Goal: Check status: Check status

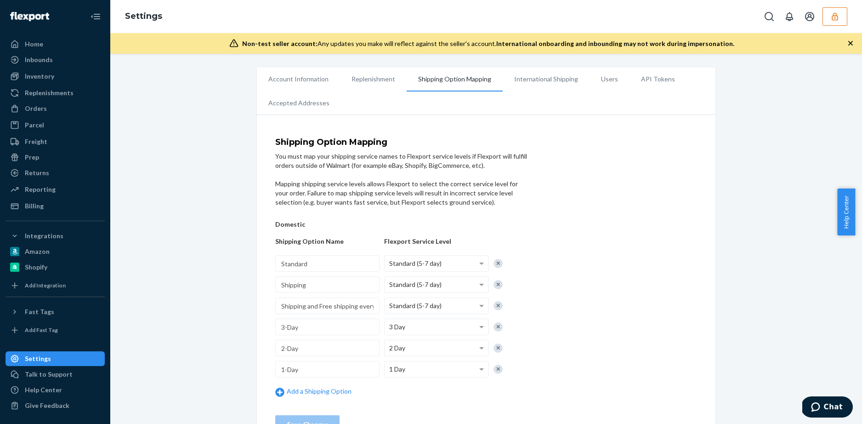
click at [838, 21] on button "button" at bounding box center [835, 16] width 25 height 18
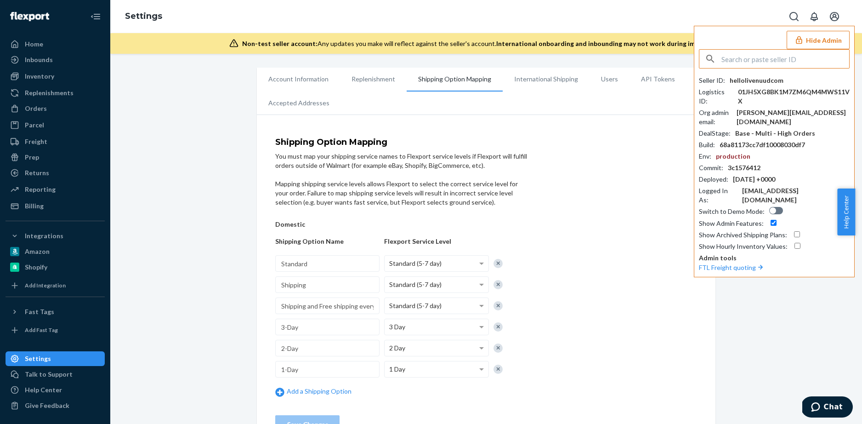
click at [777, 56] on input "text" at bounding box center [785, 59] width 128 height 18
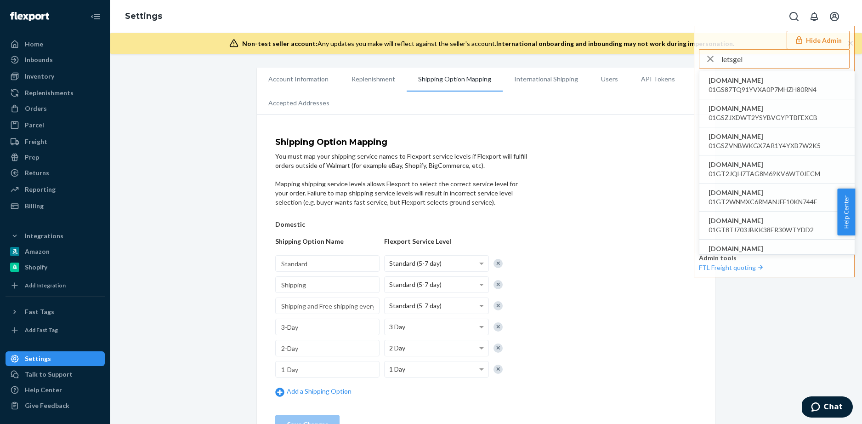
type input "letsgel"
click at [778, 84] on span "[DOMAIN_NAME]" at bounding box center [763, 80] width 108 height 9
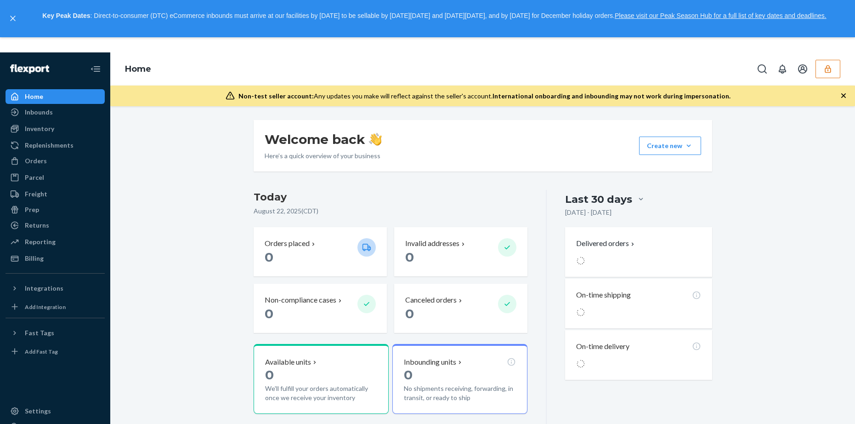
click at [830, 72] on icon "button" at bounding box center [828, 69] width 6 height 8
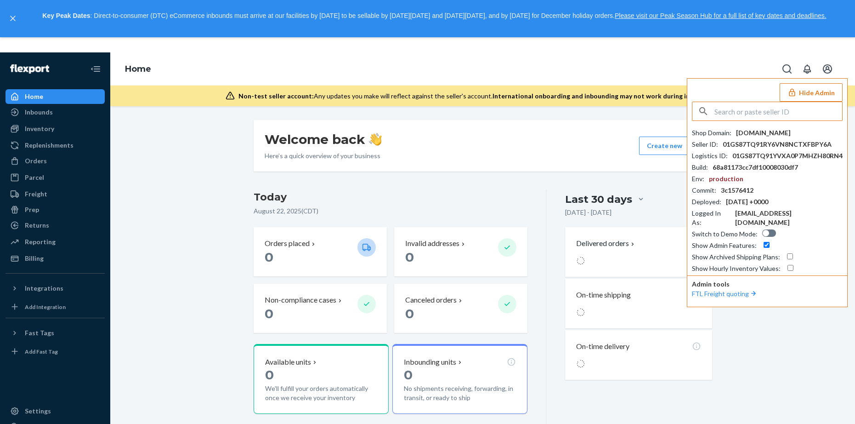
click at [744, 116] on input "text" at bounding box center [779, 111] width 128 height 18
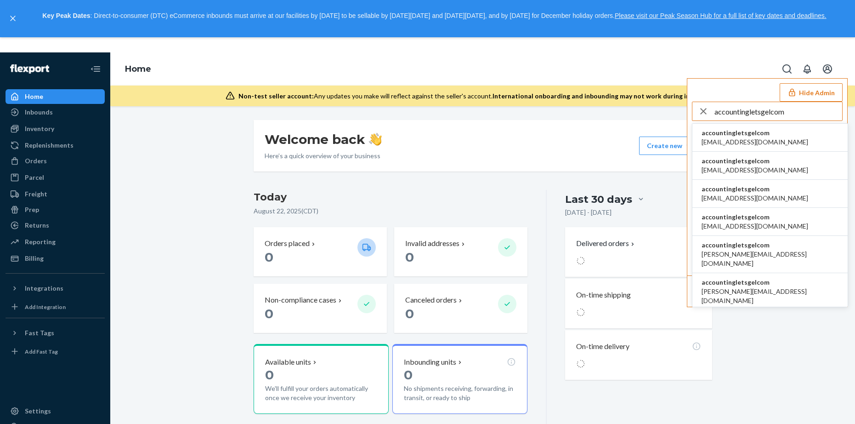
type input "accountingletsgelcom"
click at [757, 140] on span "[EMAIL_ADDRESS][DOMAIN_NAME]" at bounding box center [755, 141] width 107 height 9
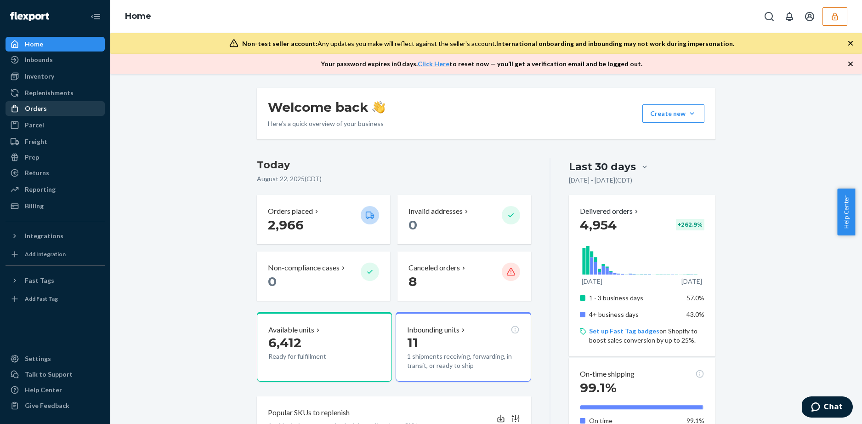
click at [30, 108] on div "Orders" at bounding box center [36, 108] width 22 height 9
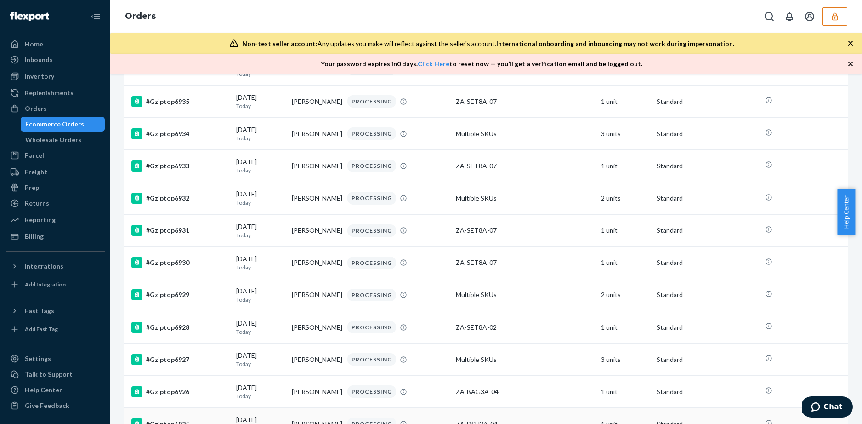
scroll to position [3045, 0]
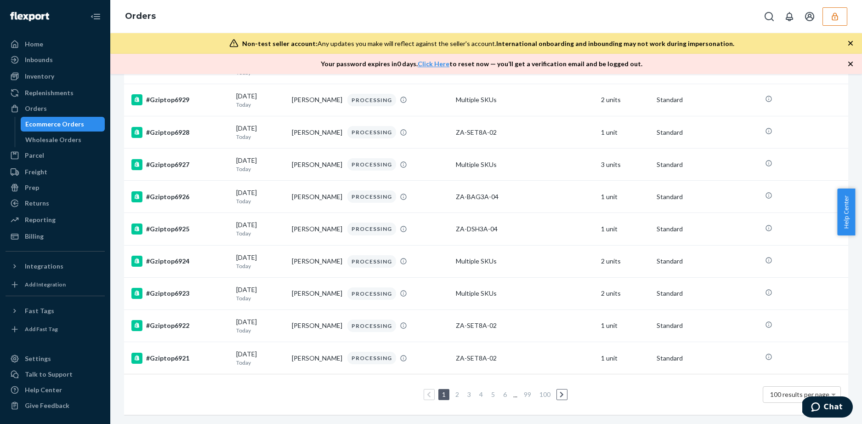
click at [477, 390] on link "4" at bounding box center [480, 394] width 7 height 8
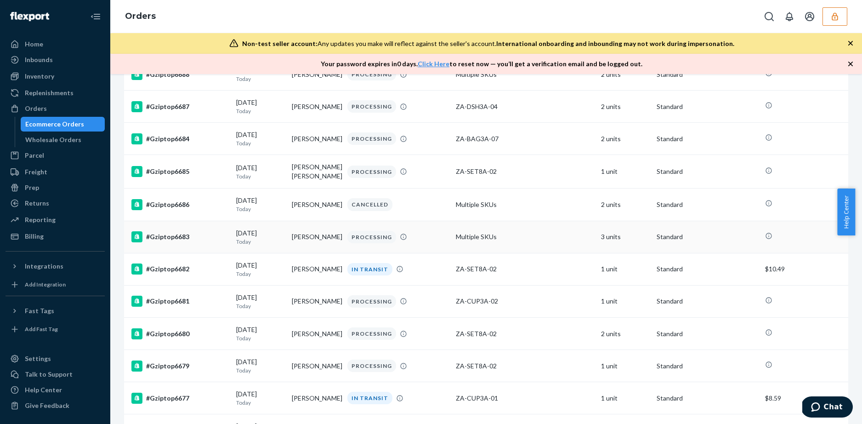
scroll to position [1153, 0]
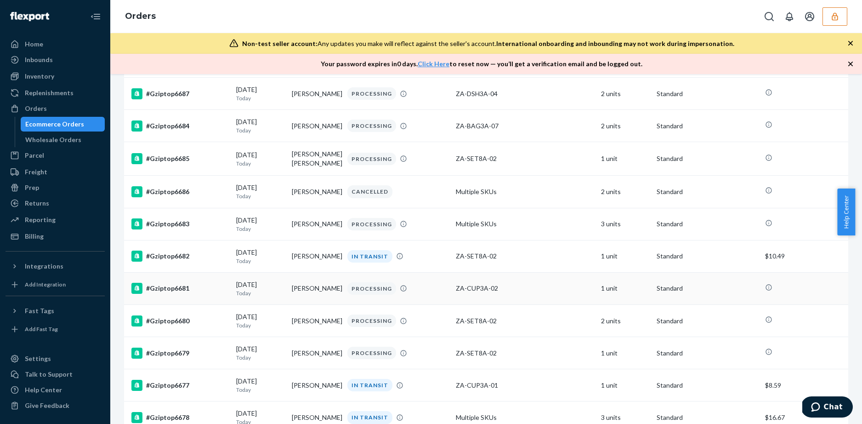
click at [171, 294] on div "#Gziptop6681" at bounding box center [179, 288] width 97 height 11
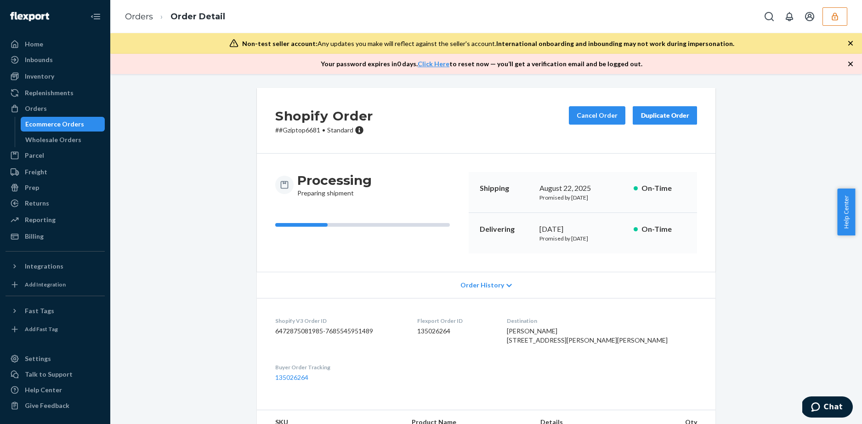
scroll to position [2, 0]
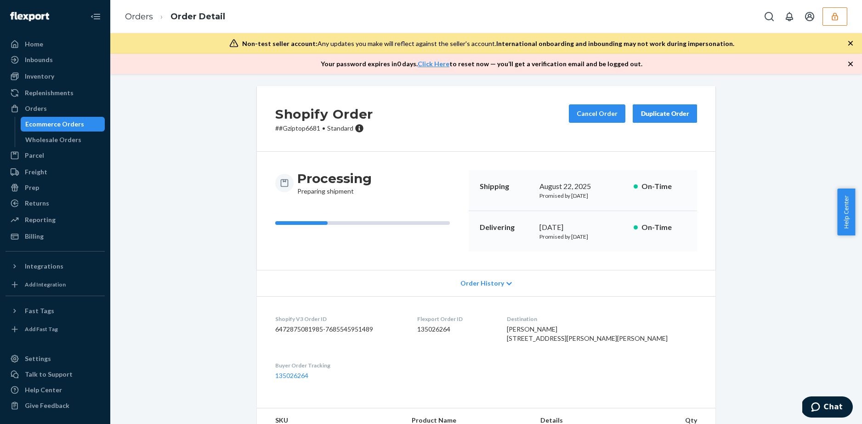
click at [481, 285] on span "Order History" at bounding box center [482, 282] width 44 height 9
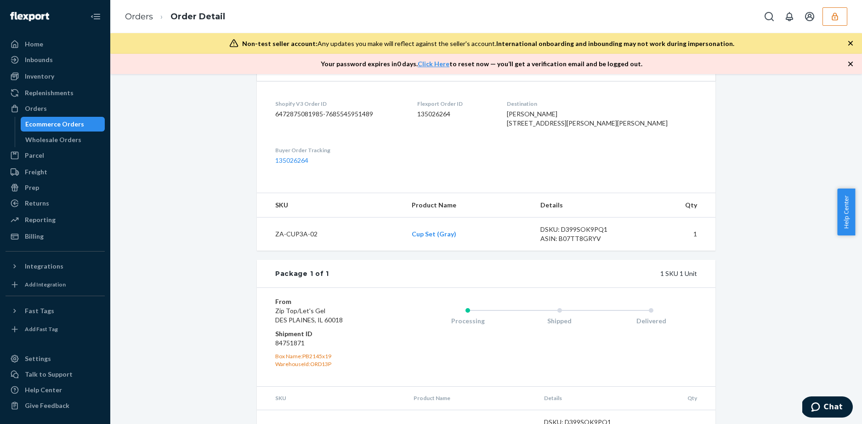
scroll to position [380, 0]
drag, startPoint x: 294, startPoint y: 361, endPoint x: 273, endPoint y: 363, distance: 21.6
click at [275, 347] on dd "84751871" at bounding box center [330, 342] width 110 height 9
copy dd "84751871"
click at [142, 18] on link "Orders" at bounding box center [139, 16] width 28 height 10
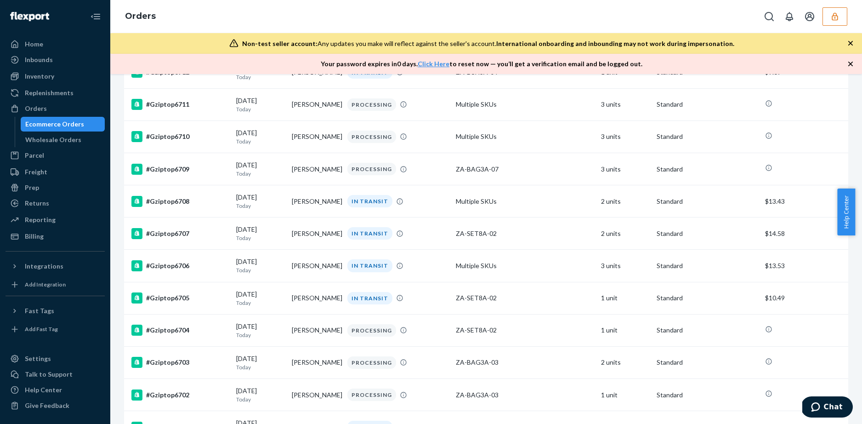
scroll to position [597, 0]
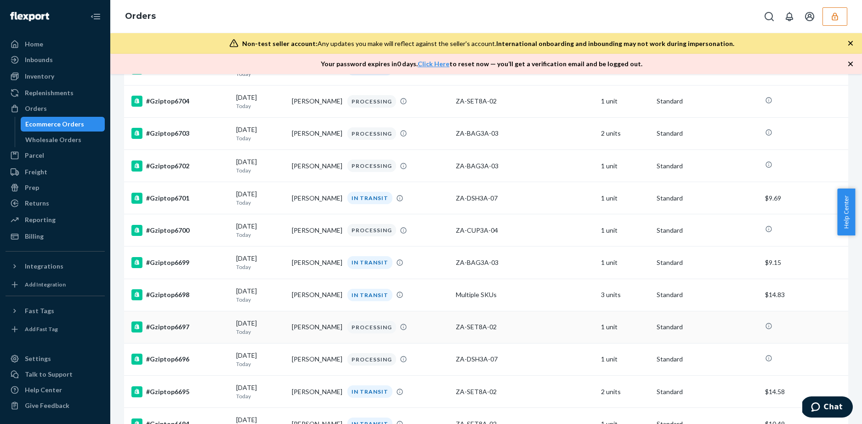
click at [179, 331] on div "#Gziptop6697" at bounding box center [179, 326] width 97 height 11
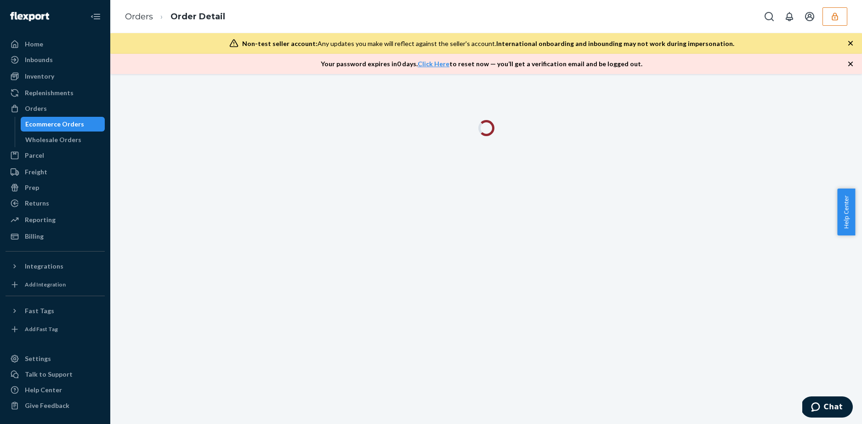
click at [830, 21] on button "button" at bounding box center [835, 16] width 25 height 18
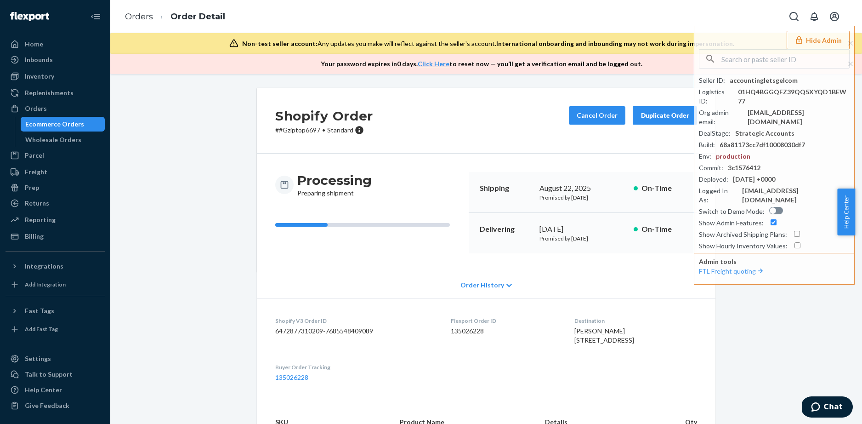
click at [710, 19] on div "Orders Order Detail Hide Admin Seller ID : accountingletsgelcom Logistics ID : …" at bounding box center [486, 16] width 752 height 33
click at [410, 177] on div "Processing Preparing shipment" at bounding box center [368, 185] width 186 height 26
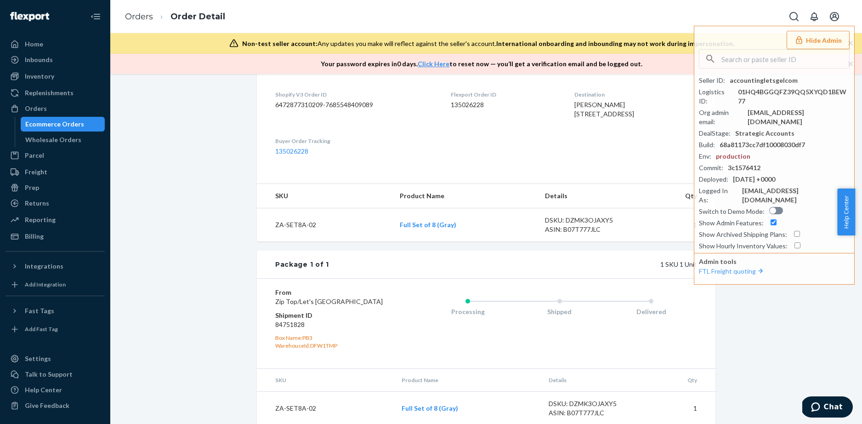
scroll to position [266, 0]
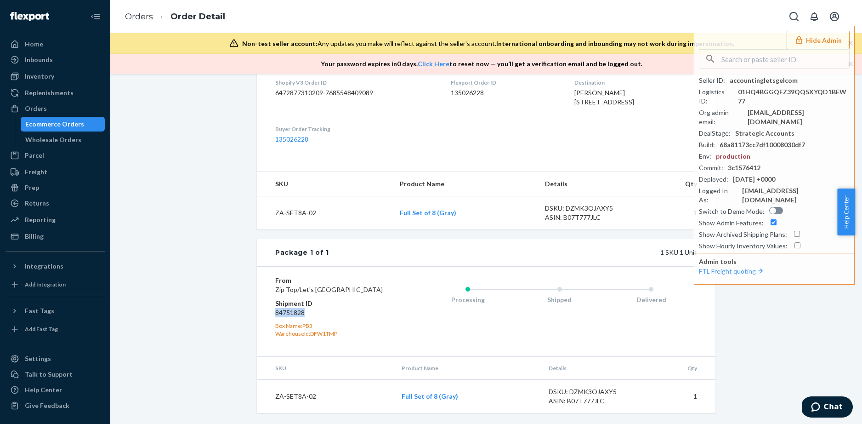
drag, startPoint x: 304, startPoint y: 313, endPoint x: 272, endPoint y: 313, distance: 32.6
click at [275, 313] on dd "84751828" at bounding box center [330, 312] width 110 height 9
copy dd "84751828"
click at [146, 20] on link "Orders" at bounding box center [139, 16] width 28 height 10
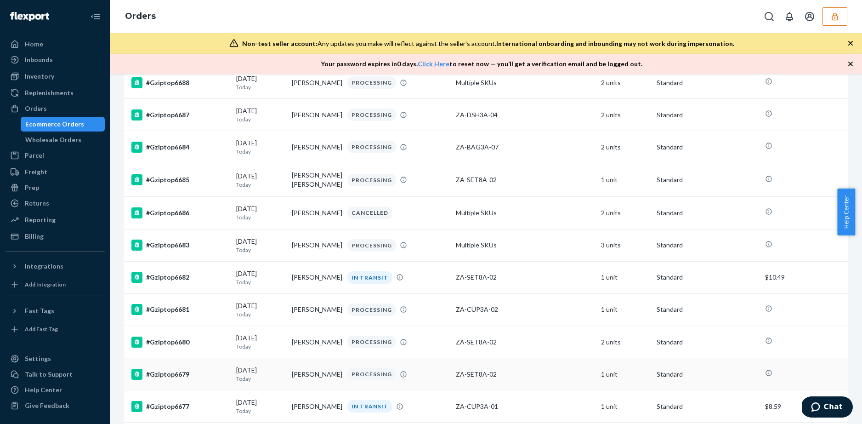
scroll to position [1302, 0]
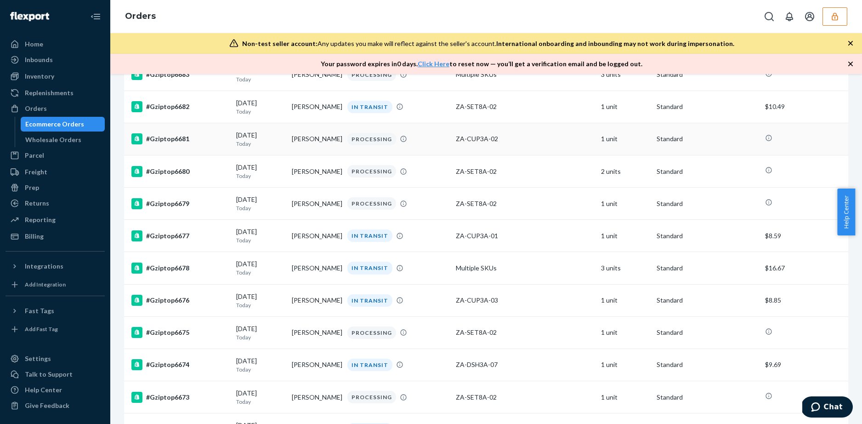
click at [168, 144] on div "#Gziptop6681" at bounding box center [179, 138] width 97 height 11
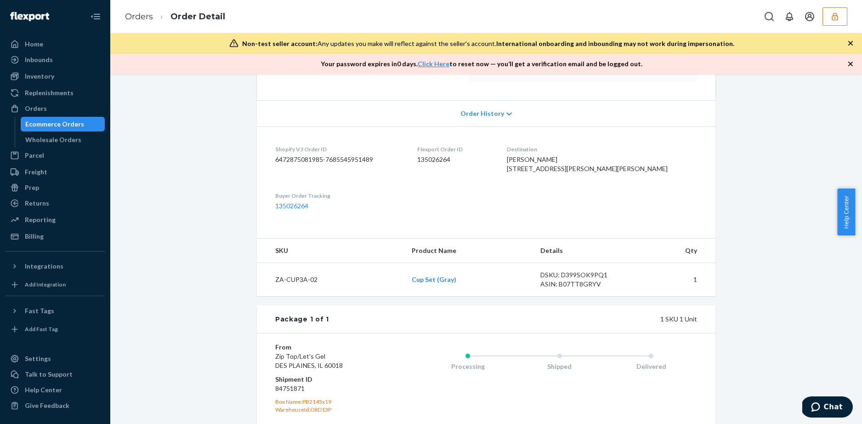
scroll to position [172, 0]
drag, startPoint x: 316, startPoint y: 403, endPoint x: 273, endPoint y: 408, distance: 42.9
click at [275, 392] on dd "84751871" at bounding box center [330, 387] width 110 height 9
copy dd "84751871"
click at [142, 17] on link "Orders" at bounding box center [139, 16] width 28 height 10
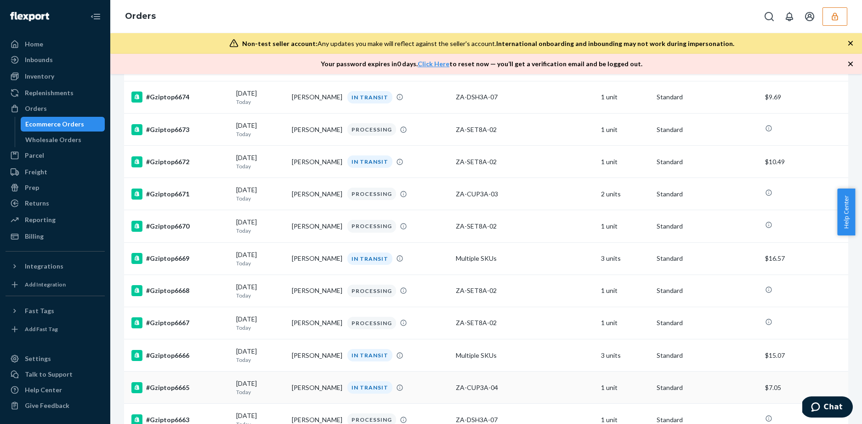
scroll to position [1749, 0]
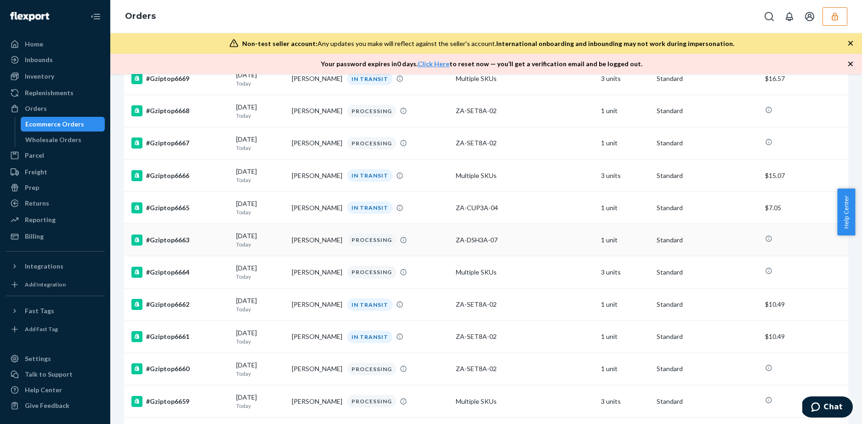
click at [324, 256] on td "Sylvia Kellan" at bounding box center [316, 240] width 56 height 32
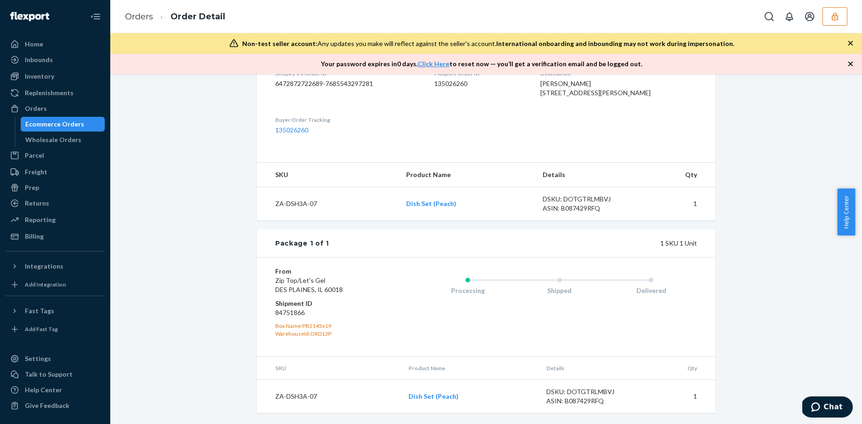
scroll to position [266, 0]
drag, startPoint x: 310, startPoint y: 310, endPoint x: 270, endPoint y: 313, distance: 40.6
click at [270, 315] on div "From Zip Top/Let's Gel DES PLAINES, IL 60018 Shipment ID 84751866 Box Name: PB2…" at bounding box center [486, 306] width 459 height 99
copy dd "84751866"
click at [143, 21] on link "Orders" at bounding box center [139, 16] width 28 height 10
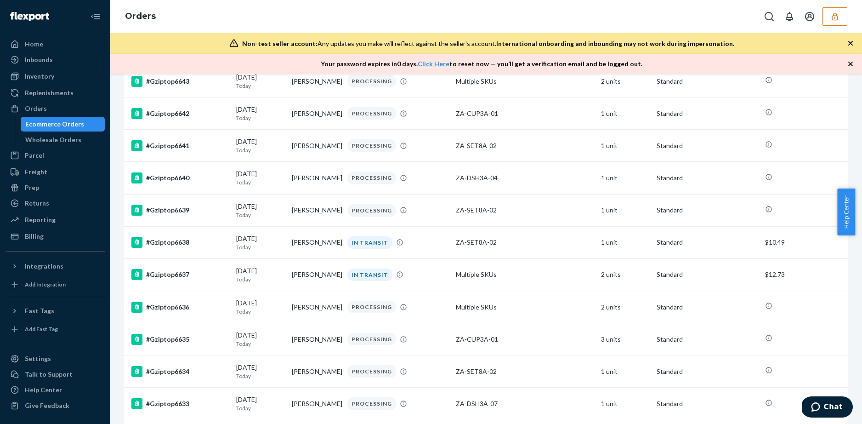
scroll to position [3062, 0]
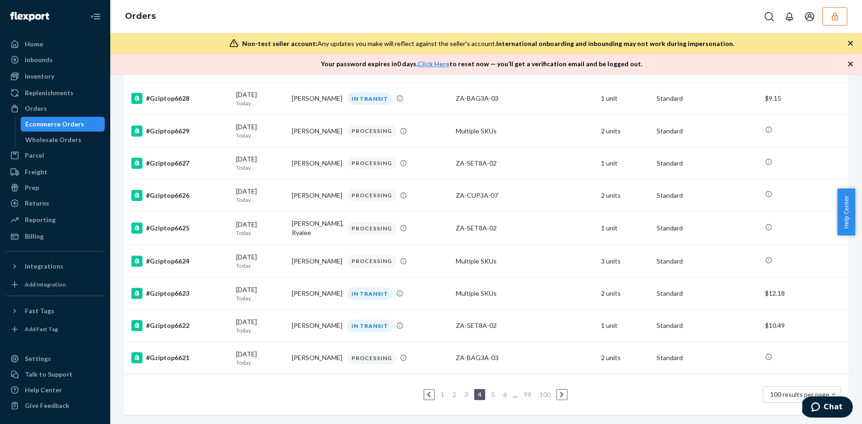
click at [451, 390] on link "2" at bounding box center [454, 394] width 7 height 8
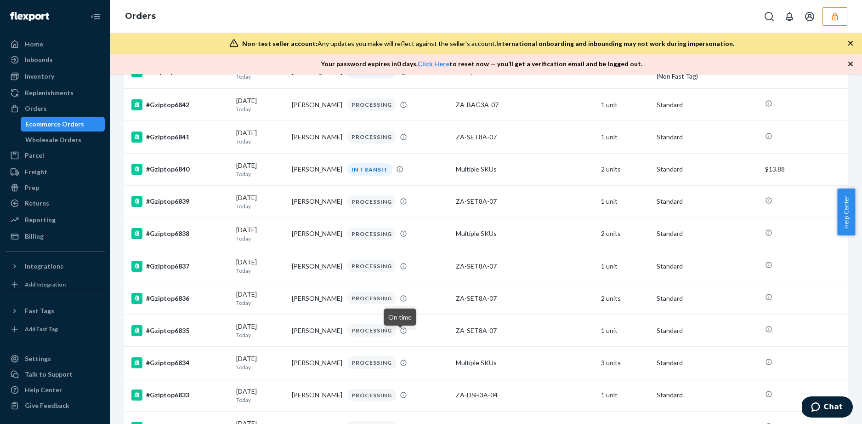
scroll to position [3043, 0]
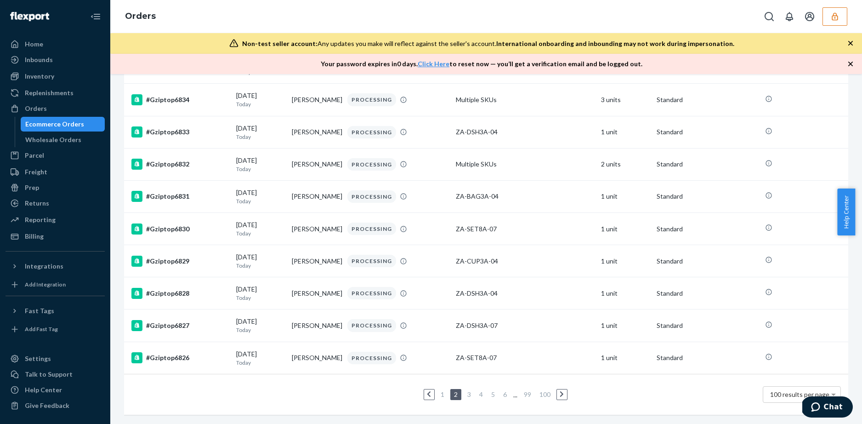
click at [501, 390] on link "6" at bounding box center [504, 394] width 7 height 8
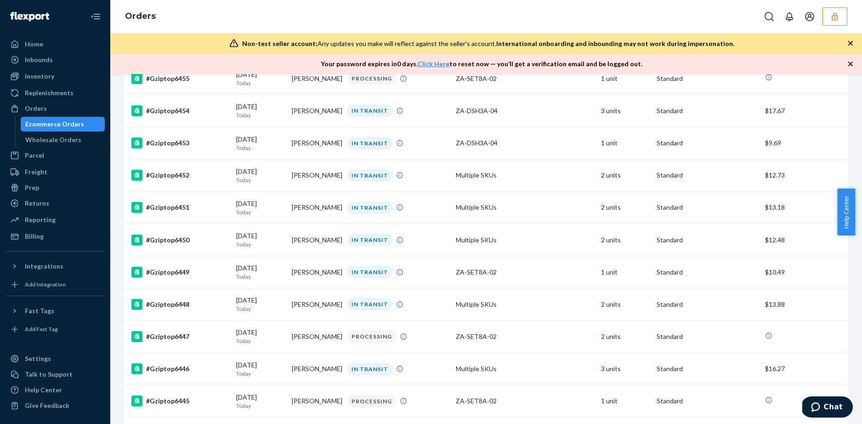
scroll to position [2693, 0]
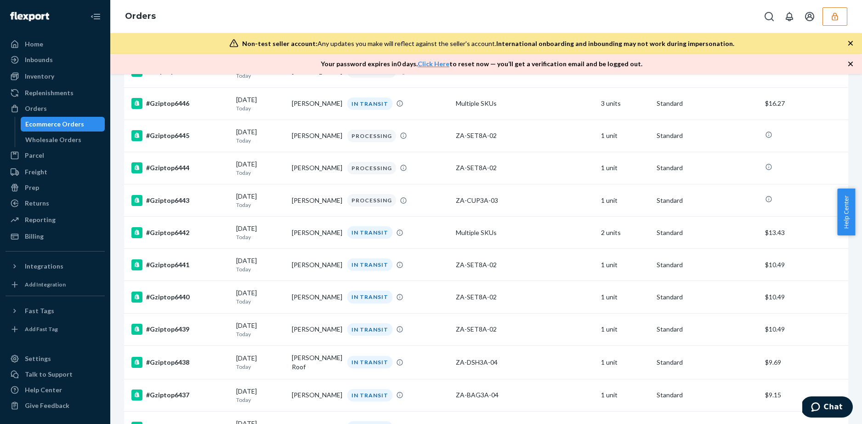
click at [851, 64] on icon "button" at bounding box center [850, 64] width 5 height 5
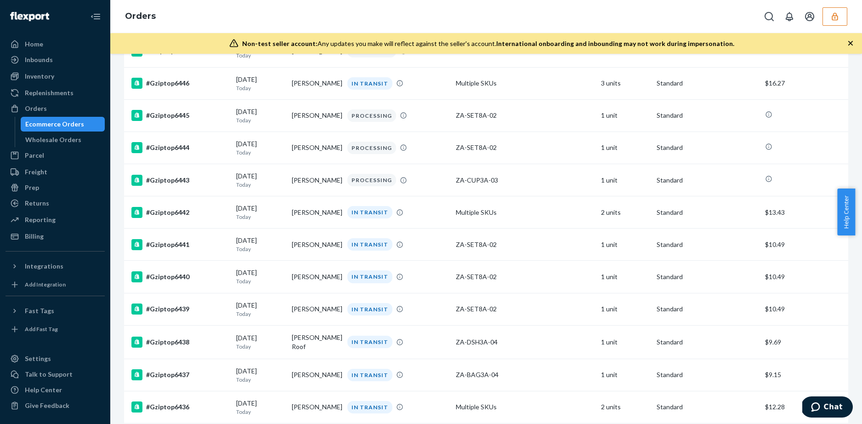
click at [851, 44] on icon "button" at bounding box center [850, 43] width 9 height 9
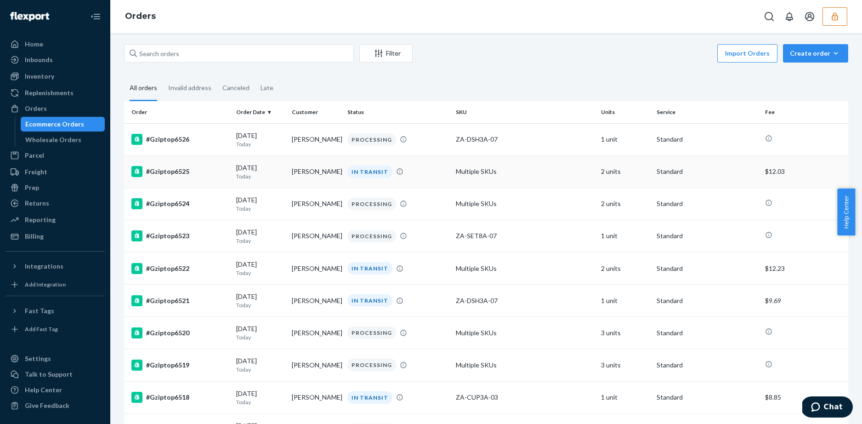
scroll to position [0, 0]
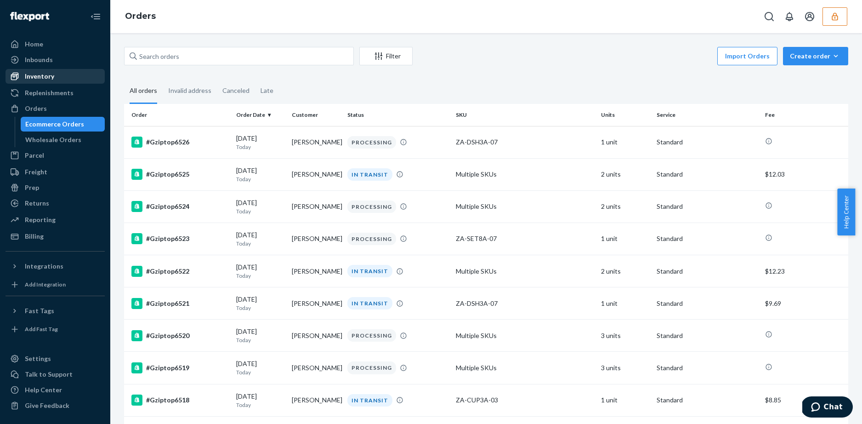
click at [39, 78] on div "Inventory" at bounding box center [39, 76] width 29 height 9
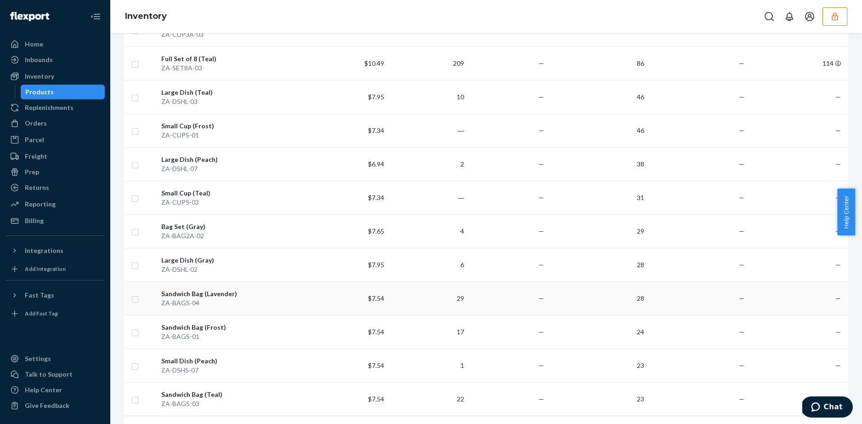
scroll to position [630, 0]
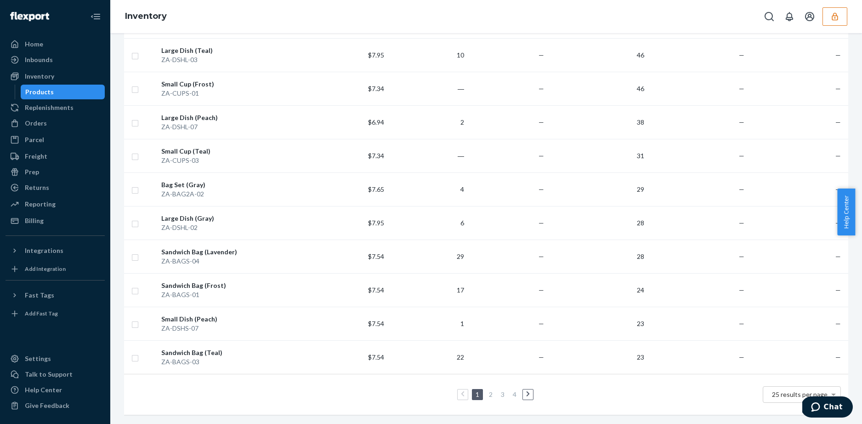
click at [516, 389] on ul "1 2 3 4" at bounding box center [486, 394] width 98 height 11
click at [513, 390] on link "4" at bounding box center [514, 394] width 7 height 8
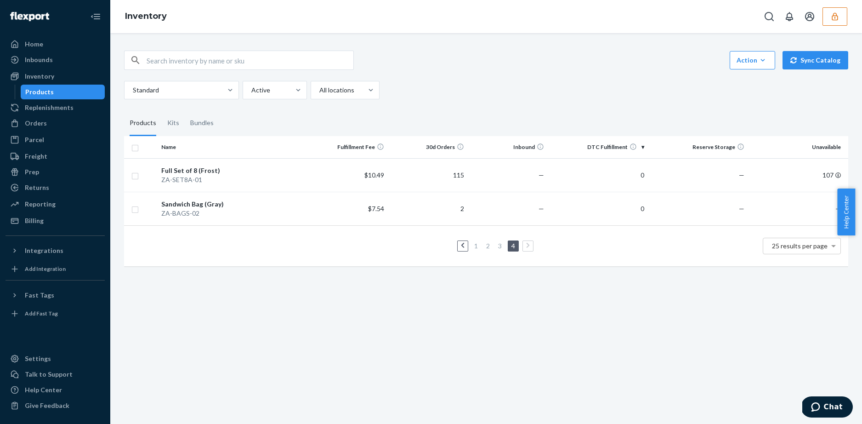
click at [473, 245] on link "1" at bounding box center [475, 246] width 7 height 8
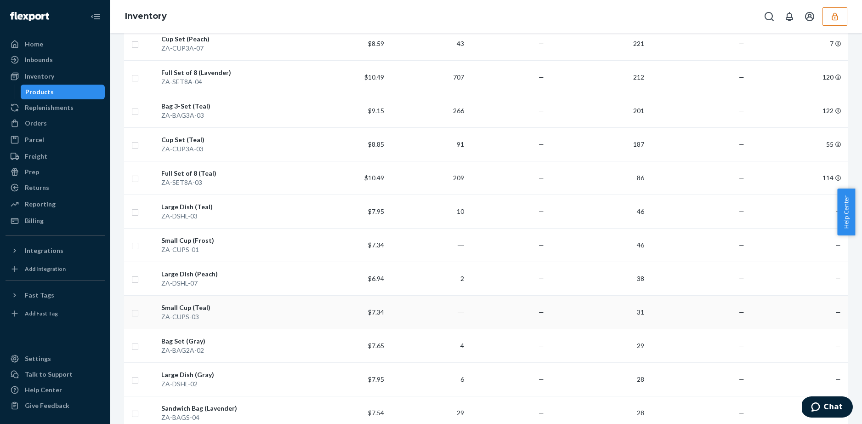
scroll to position [466, 0]
click at [606, 170] on td "86" at bounding box center [598, 178] width 100 height 34
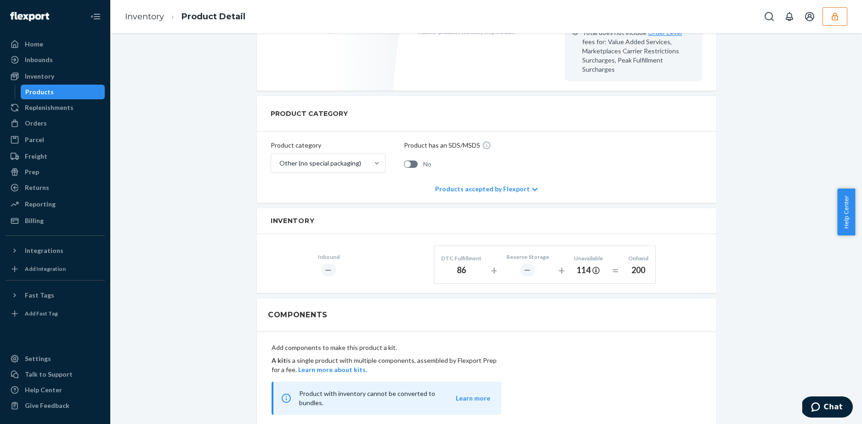
scroll to position [293, 0]
click at [15, 254] on icon at bounding box center [14, 250] width 9 height 9
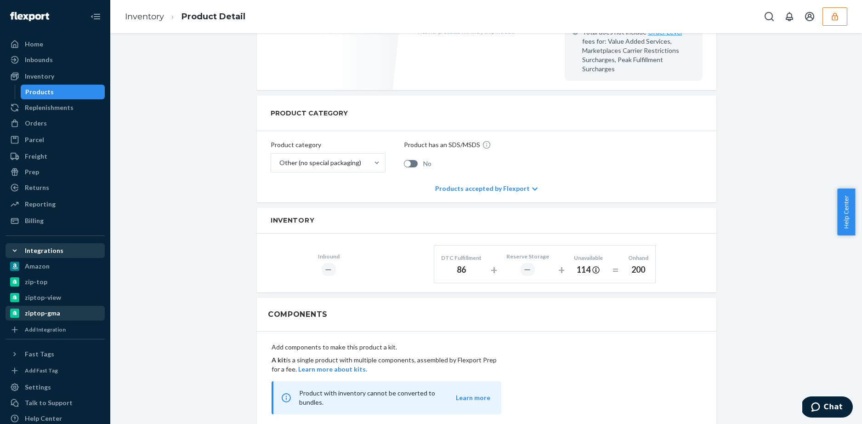
click at [34, 308] on div "ziptop-gma" at bounding box center [42, 312] width 35 height 9
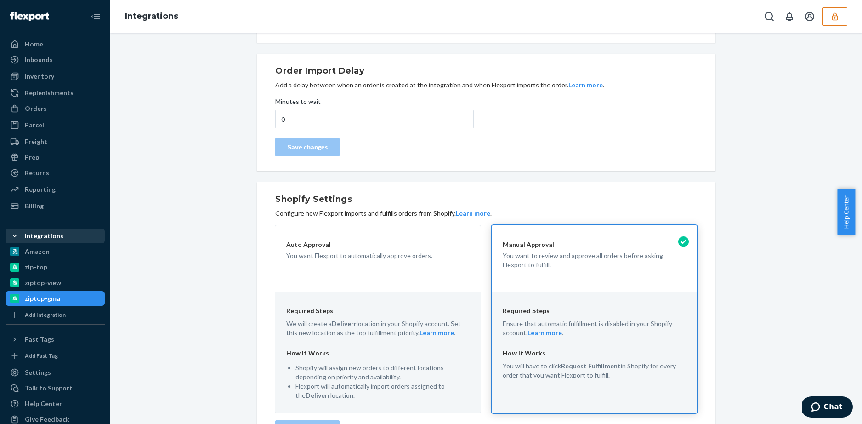
scroll to position [269, 0]
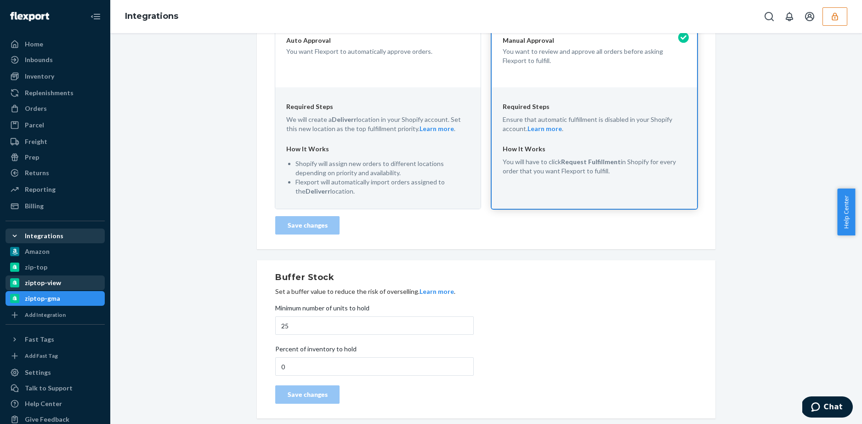
click at [61, 283] on div "ziptop-view" at bounding box center [54, 282] width 97 height 13
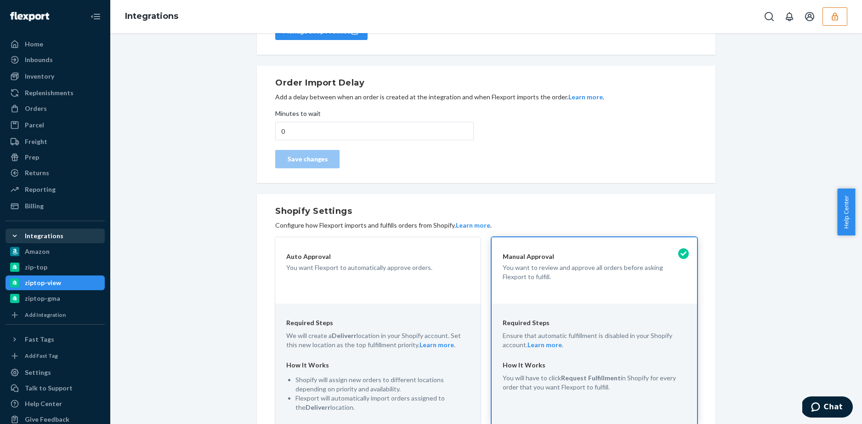
scroll to position [269, 0]
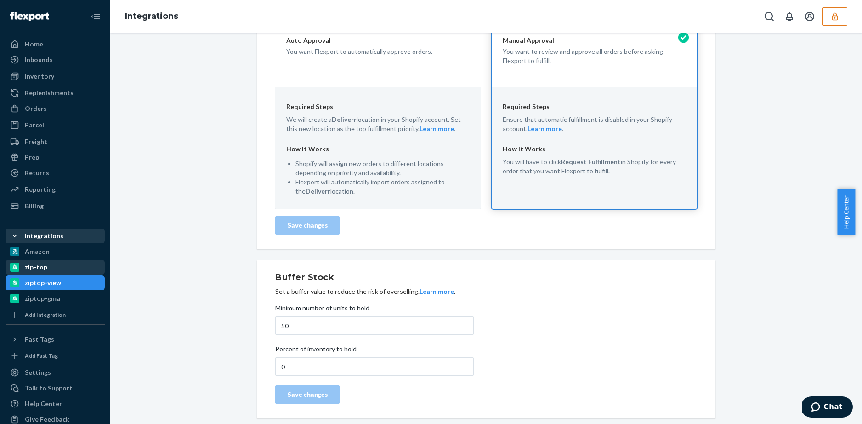
click at [40, 266] on div "zip-top" at bounding box center [36, 266] width 23 height 9
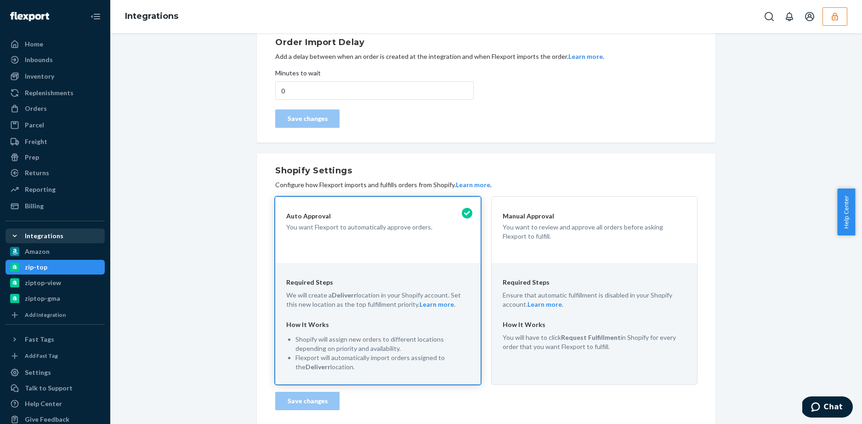
scroll to position [269, 0]
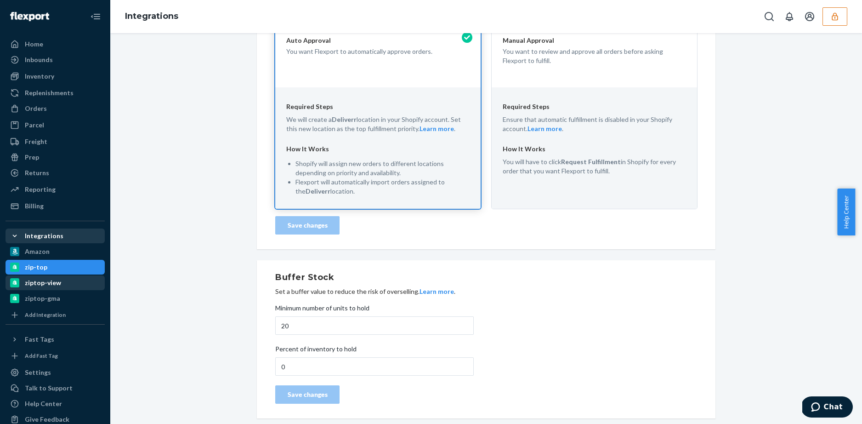
click at [44, 279] on div "ziptop-view" at bounding box center [43, 282] width 36 height 9
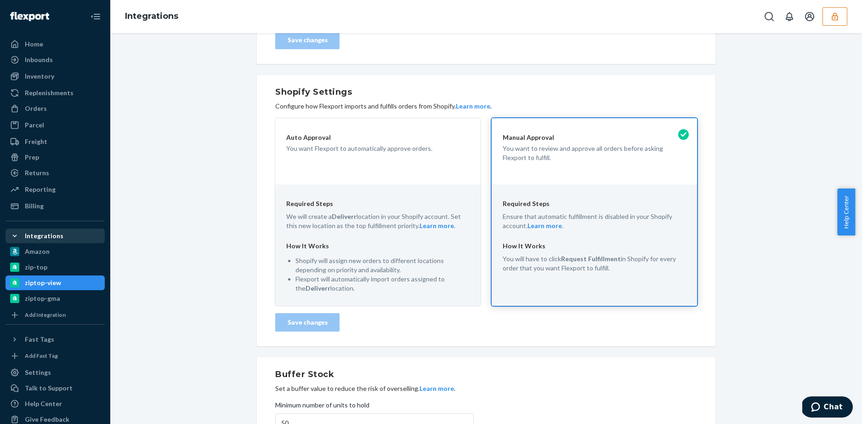
scroll to position [269, 0]
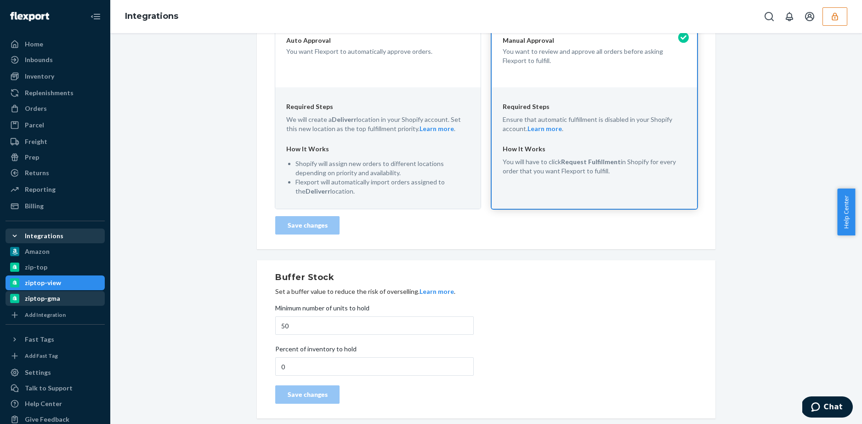
click at [55, 295] on div "ziptop-gma" at bounding box center [42, 298] width 35 height 9
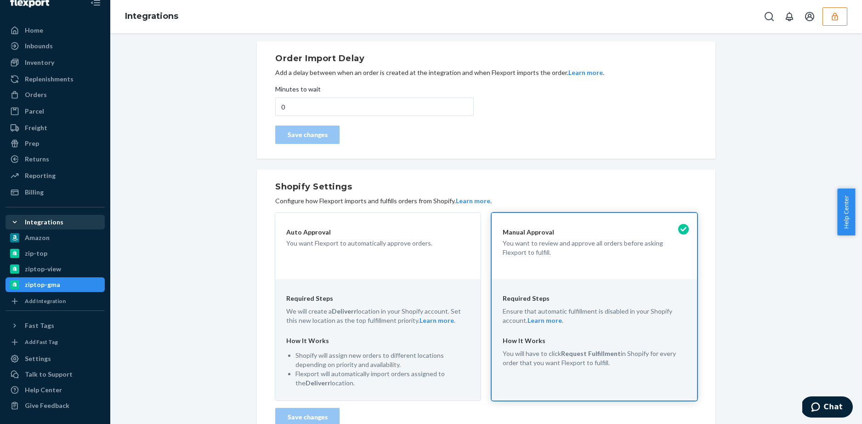
scroll to position [269, 0]
